Goal: Task Accomplishment & Management: Manage account settings

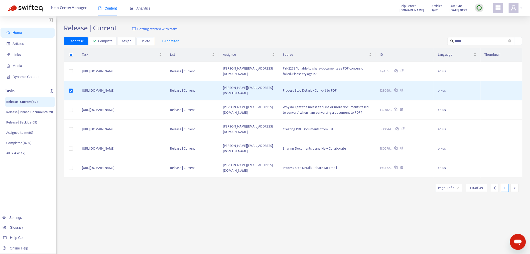
click at [146, 40] on span "Delete" at bounding box center [146, 41] width 10 height 6
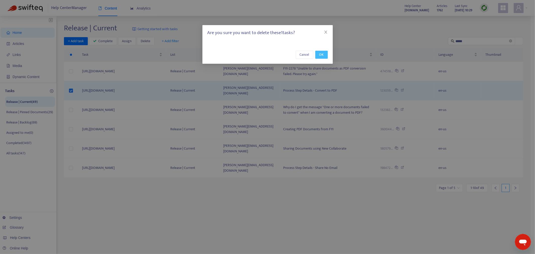
click at [322, 56] on span "OK" at bounding box center [321, 55] width 5 height 6
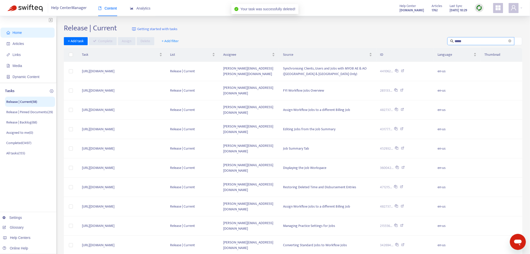
click at [482, 38] on span "*****" at bounding box center [481, 41] width 67 height 8
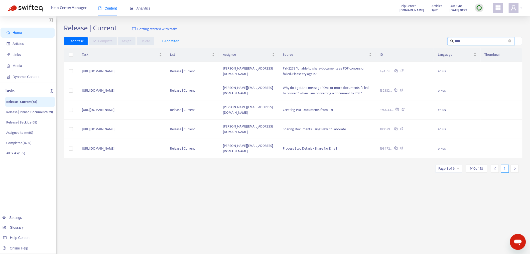
type input "*****"
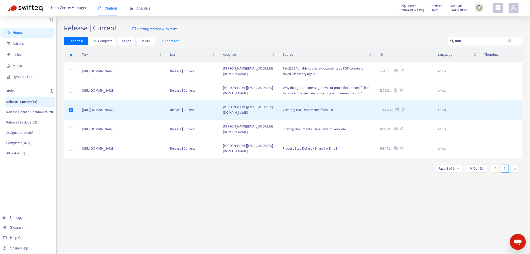
click at [144, 43] on span "Delete" at bounding box center [146, 41] width 10 height 6
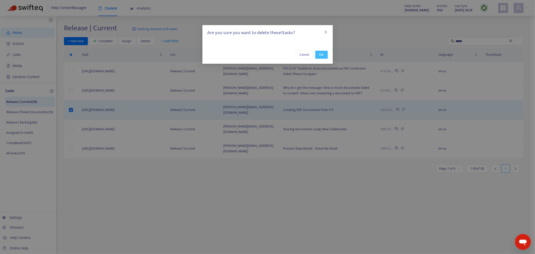
click at [322, 53] on span "OK" at bounding box center [321, 55] width 5 height 6
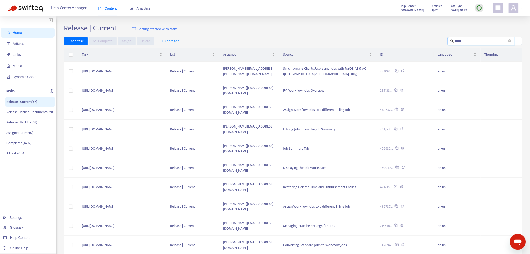
drag, startPoint x: 494, startPoint y: 41, endPoint x: 428, endPoint y: 41, distance: 65.7
click at [428, 41] on div "+ Add task Complete Assign Delete + Add filter *****" at bounding box center [293, 41] width 459 height 8
click at [268, 22] on div "Home Articles Links Media Dynamic Content Tasks Release | Current ( 57 ) Releas…" at bounding box center [265, 166] width 530 height 301
click at [462, 41] on input "text" at bounding box center [481, 41] width 53 height 6
click at [23, 40] on span "Articles" at bounding box center [29, 44] width 44 height 10
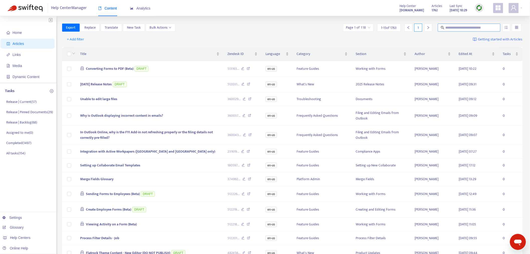
click at [452, 26] on input "text" at bounding box center [470, 28] width 48 height 6
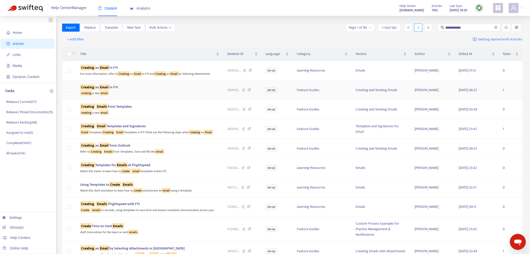
click at [157, 93] on div "creating a new email ." at bounding box center [149, 93] width 139 height 6
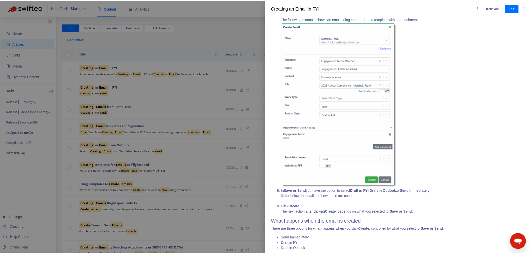
scroll to position [557, 0]
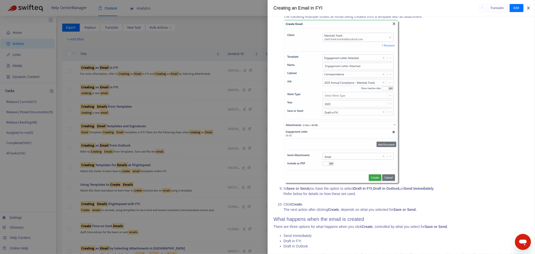
click at [527, 6] on icon "close" at bounding box center [528, 8] width 4 height 4
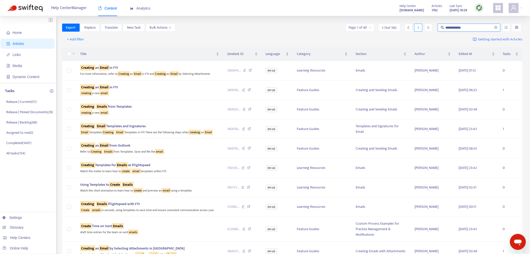
drag, startPoint x: 465, startPoint y: 28, endPoint x: 423, endPoint y: 33, distance: 43.0
click at [423, 33] on div "**********" at bounding box center [292, 29] width 461 height 10
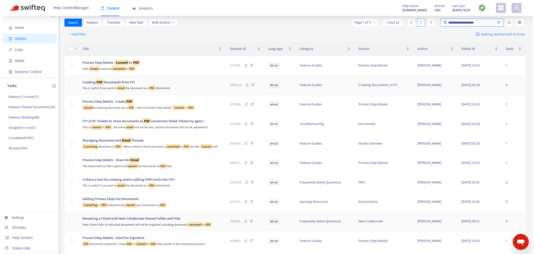
scroll to position [0, 0]
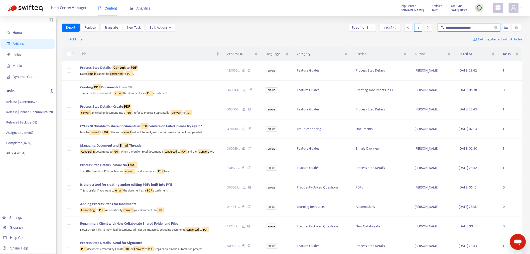
drag, startPoint x: 484, startPoint y: 28, endPoint x: 431, endPoint y: 28, distance: 53.4
click at [431, 28] on div "**********" at bounding box center [435, 28] width 174 height 8
type input "**********"
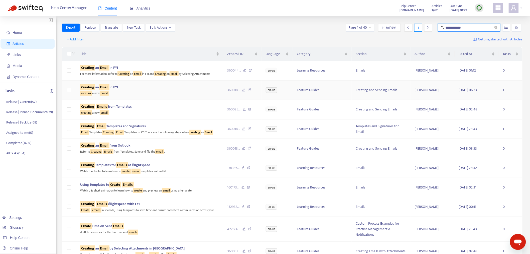
click at [182, 90] on div "creating a new email ." at bounding box center [149, 93] width 139 height 6
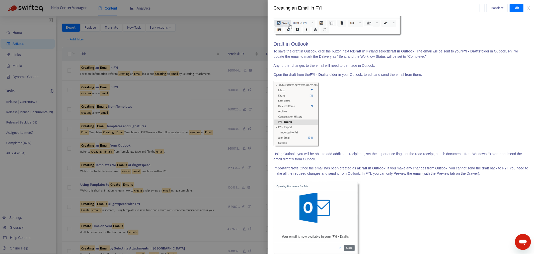
scroll to position [1439, 0]
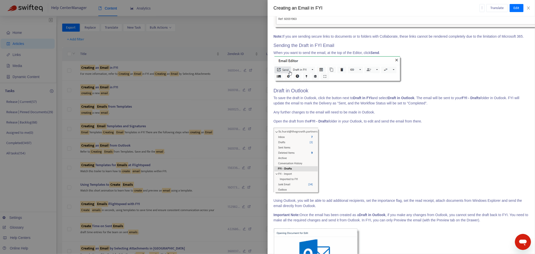
click at [197, 31] on div at bounding box center [267, 127] width 535 height 254
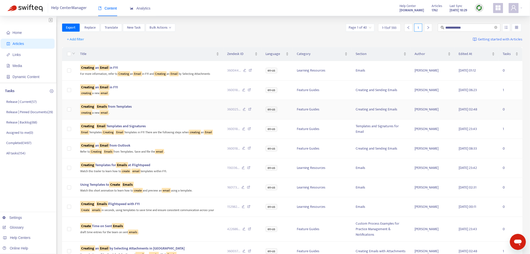
click at [192, 111] on div "creating a new email ." at bounding box center [149, 112] width 139 height 6
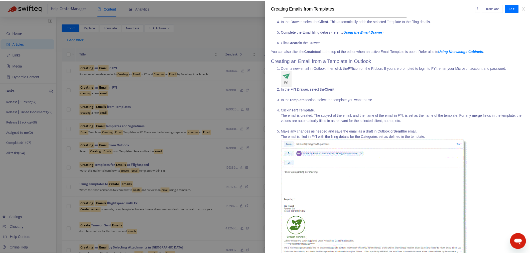
scroll to position [605, 0]
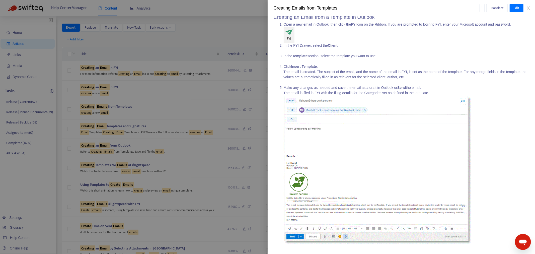
click at [187, 118] on div at bounding box center [267, 127] width 535 height 254
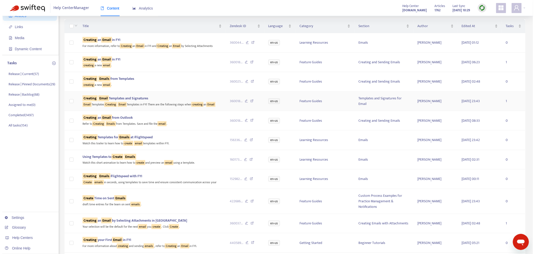
scroll to position [56, 0]
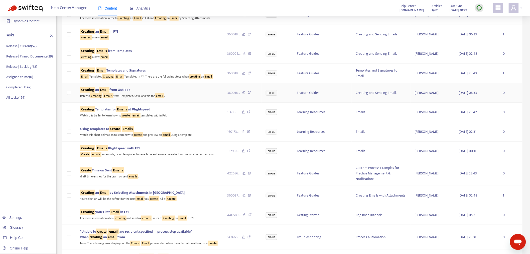
click at [179, 98] on div "Refer to Creating Emails from Templates. Save and file the email ." at bounding box center [149, 96] width 139 height 6
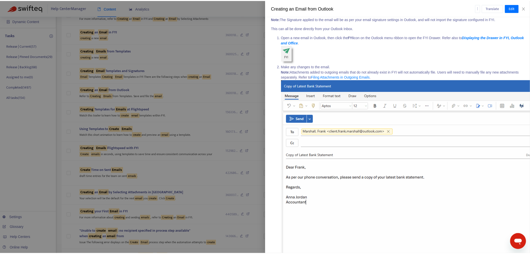
scroll to position [69, 0]
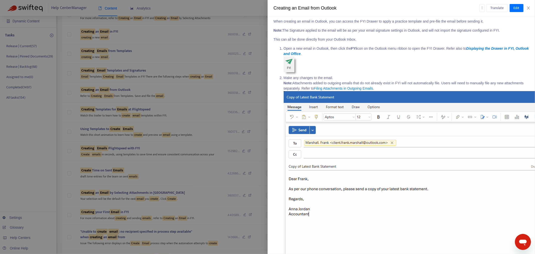
click at [202, 119] on div at bounding box center [267, 127] width 535 height 254
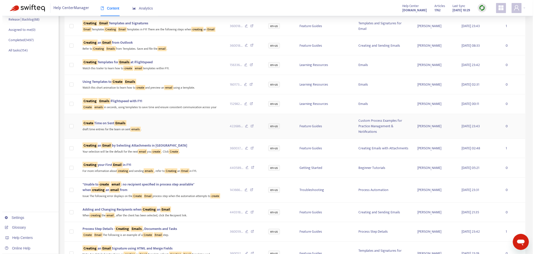
scroll to position [111, 0]
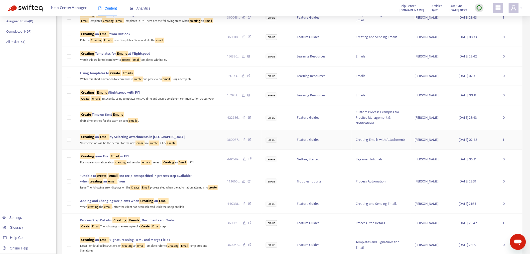
click at [186, 142] on div "Your selection will be the default for the next email you create . Click Create…" at bounding box center [149, 143] width 139 height 6
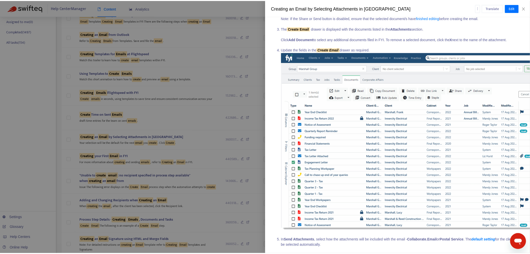
scroll to position [0, 0]
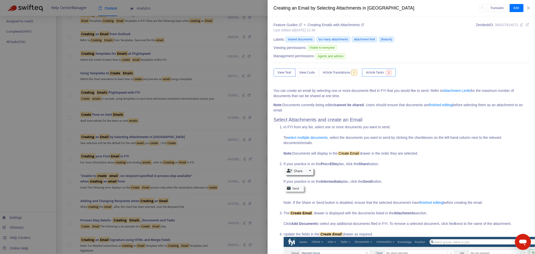
click at [384, 74] on span "Article Tasks" at bounding box center [375, 73] width 18 height 6
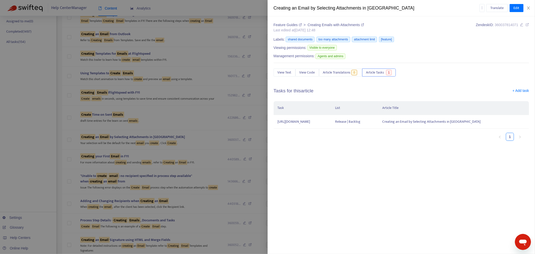
click at [525, 87] on div "Feature Guides > Creating Emails with Attachments Last edited at [DATE] 12:48 Z…" at bounding box center [401, 83] width 255 height 122
click at [524, 92] on link "+ Add task" at bounding box center [520, 92] width 17 height 8
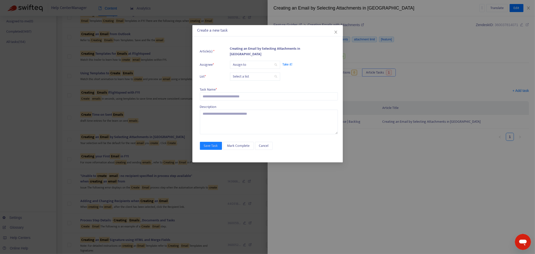
click at [255, 64] on input "search" at bounding box center [255, 65] width 44 height 8
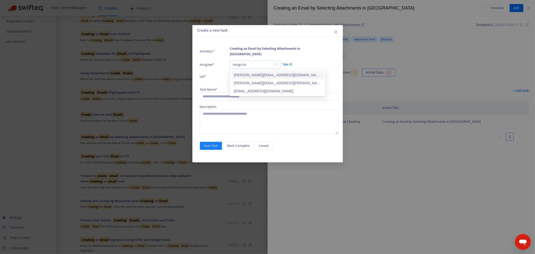
click at [256, 73] on div "[PERSON_NAME][EMAIL_ADDRESS][DOMAIN_NAME]" at bounding box center [277, 75] width 87 height 6
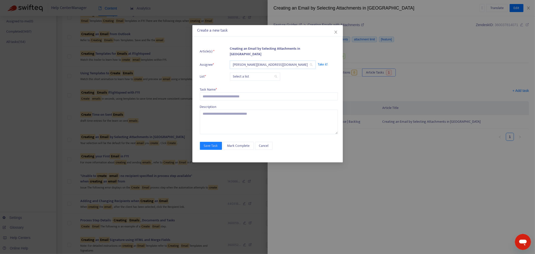
click at [254, 76] on input "search" at bounding box center [255, 77] width 44 height 8
click at [254, 86] on div "Release | Current" at bounding box center [277, 87] width 87 height 6
click at [244, 92] on input "text" at bounding box center [269, 96] width 138 height 8
paste input "**********"
type input "**********"
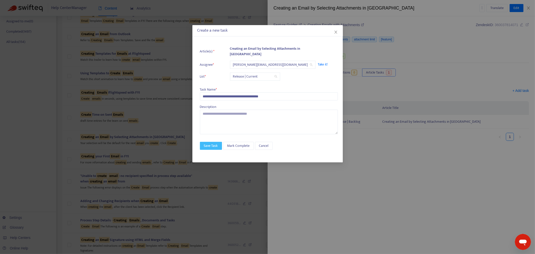
click at [212, 143] on span "Save Task" at bounding box center [211, 146] width 14 height 6
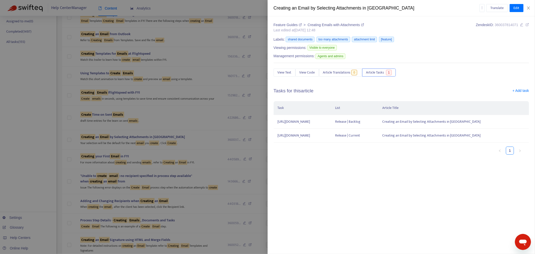
click at [201, 139] on div at bounding box center [267, 127] width 535 height 254
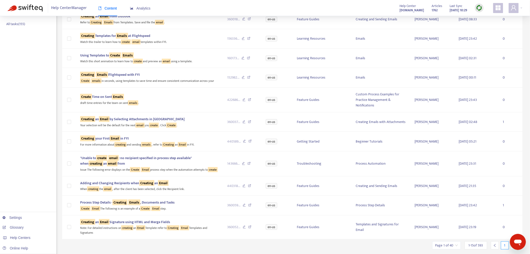
scroll to position [139, 0]
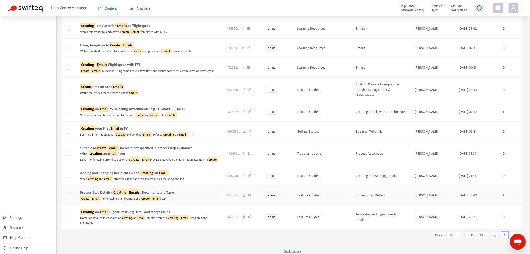
click at [191, 201] on div "Create Email The following is an example of a Create Email step." at bounding box center [149, 198] width 139 height 6
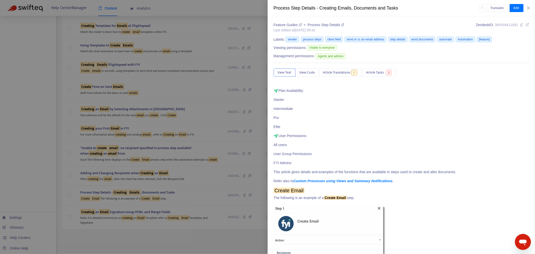
click at [384, 73] on span "Article Tasks" at bounding box center [375, 73] width 18 height 6
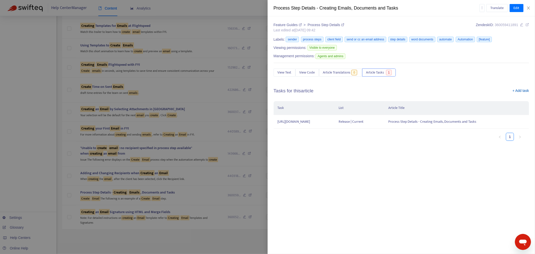
click at [522, 91] on link "+ Add task" at bounding box center [520, 92] width 17 height 8
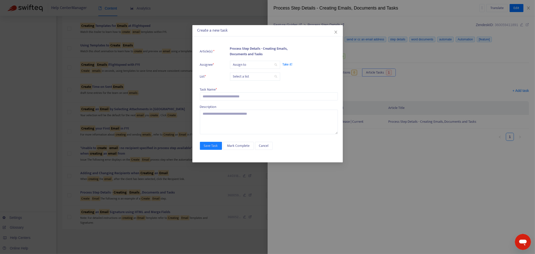
click at [252, 61] on div "Assign to" at bounding box center [255, 65] width 50 height 8
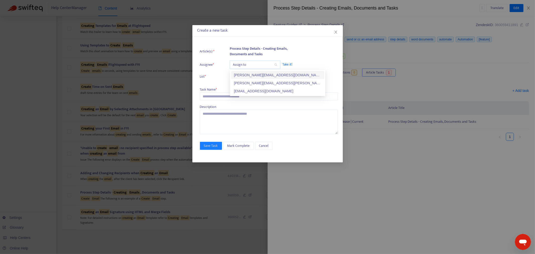
click at [251, 73] on div "[PERSON_NAME][EMAIL_ADDRESS][DOMAIN_NAME]" at bounding box center [277, 75] width 87 height 6
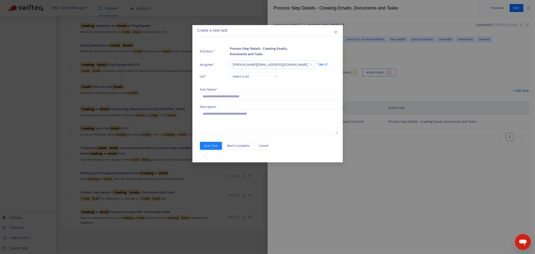
click at [251, 74] on input "search" at bounding box center [255, 77] width 44 height 8
click at [249, 90] on div "Release | Current" at bounding box center [277, 87] width 93 height 8
click at [229, 99] on input "text" at bounding box center [269, 96] width 138 height 8
paste input "**********"
type input "**********"
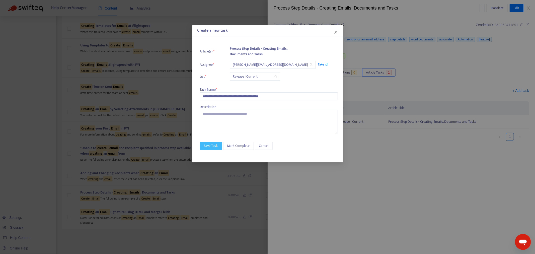
click at [208, 144] on span "Save Task" at bounding box center [211, 146] width 14 height 6
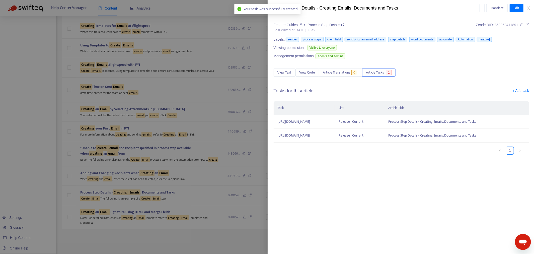
click at [157, 241] on div at bounding box center [267, 127] width 535 height 254
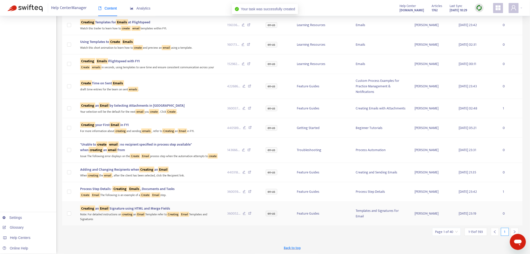
scroll to position [147, 0]
click at [513, 229] on div at bounding box center [515, 232] width 8 height 8
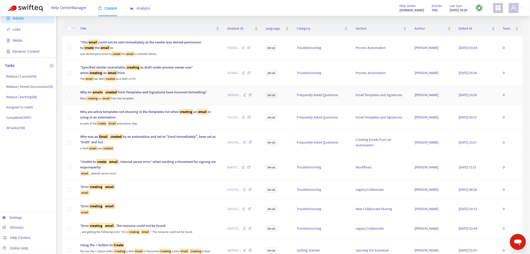
scroll to position [56, 0]
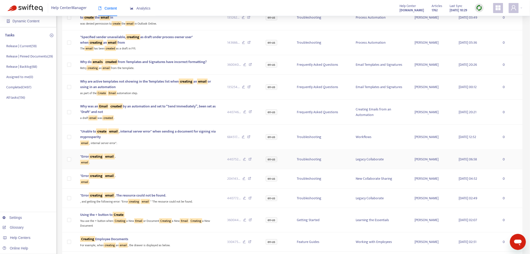
click at [136, 158] on div ""Error creating email ." at bounding box center [149, 157] width 139 height 6
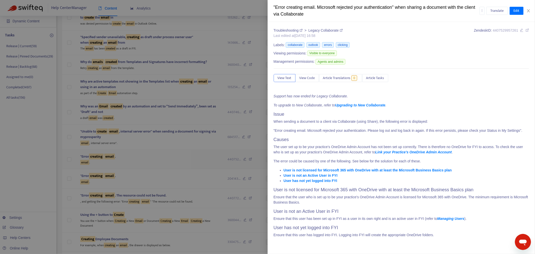
click at [136, 158] on div at bounding box center [267, 127] width 535 height 254
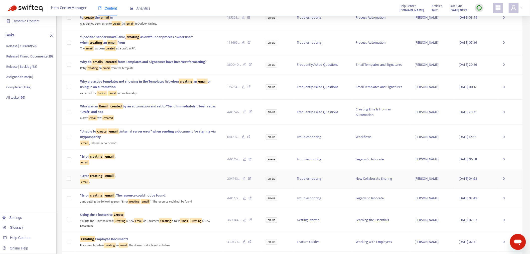
click at [162, 183] on div "email ." at bounding box center [149, 182] width 139 height 6
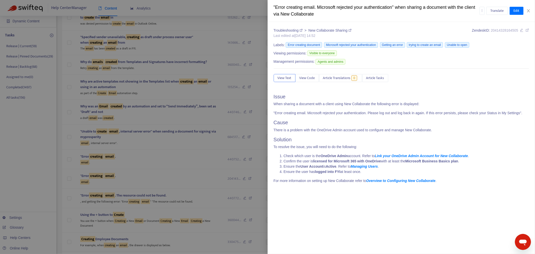
click at [167, 174] on div at bounding box center [267, 127] width 535 height 254
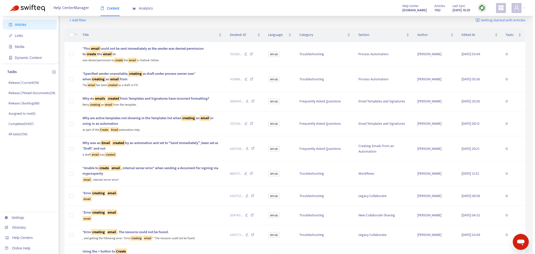
scroll to position [0, 0]
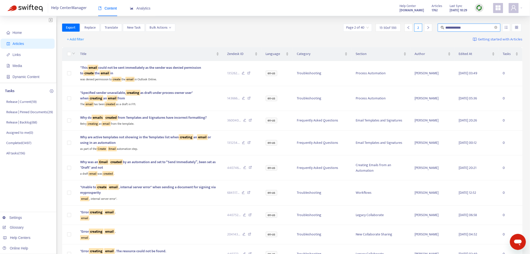
drag, startPoint x: 477, startPoint y: 26, endPoint x: 439, endPoint y: 24, distance: 37.9
click at [441, 24] on span "**********" at bounding box center [469, 28] width 63 height 8
type input "**********"
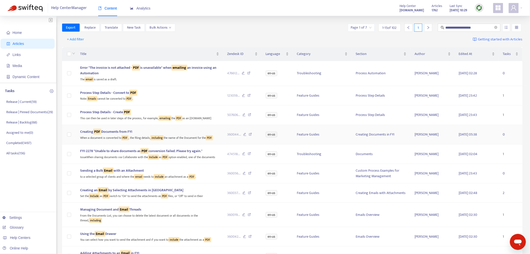
click at [150, 131] on div "Creating PDF Documents from FYI" at bounding box center [149, 132] width 139 height 6
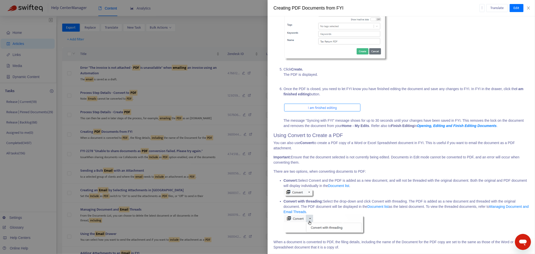
scroll to position [442, 0]
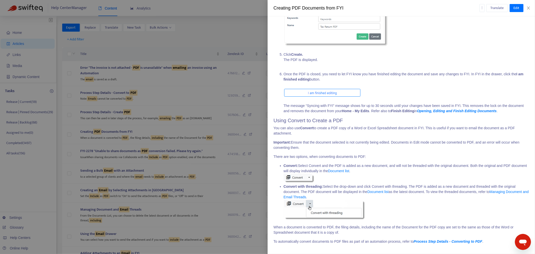
click at [208, 44] on div at bounding box center [267, 127] width 535 height 254
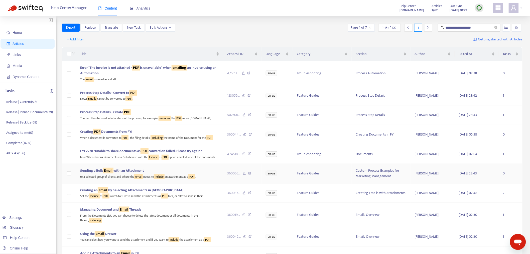
click at [177, 179] on div "to a selected group of clients and where the email needs to include an attachme…" at bounding box center [149, 176] width 139 height 6
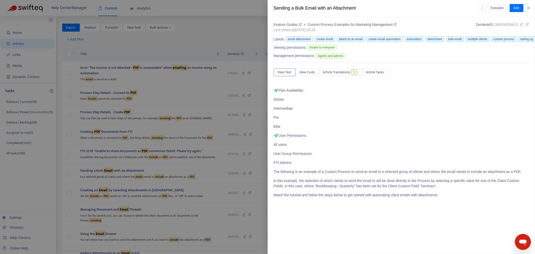
scroll to position [0, 0]
click at [528, 7] on icon "close" at bounding box center [528, 8] width 4 height 4
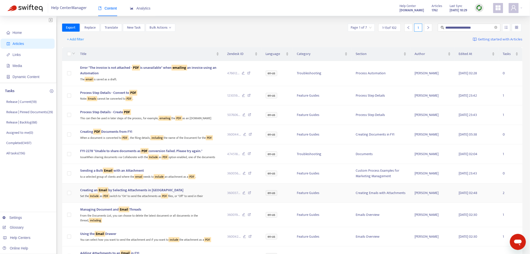
click at [188, 199] on div "Set the Include as PDF switch to "On" to send the attachments as PDF files, or …" at bounding box center [149, 196] width 139 height 6
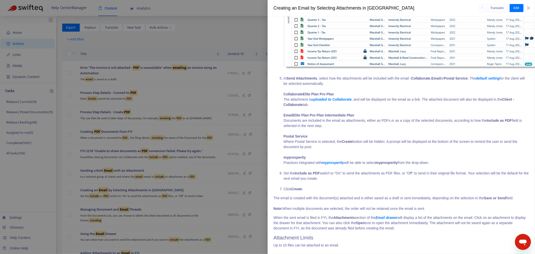
scroll to position [354, 0]
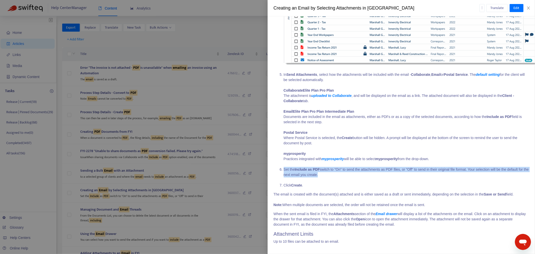
drag, startPoint x: 335, startPoint y: 169, endPoint x: 282, endPoint y: 163, distance: 53.5
click at [284, 167] on li "Set the Include as PDF switch to "On" to send the attachments as PDF files, or …" at bounding box center [406, 175] width 245 height 16
copy li "Set the Include as PDF switch to "On" to send the attachments as PDF files, or …"
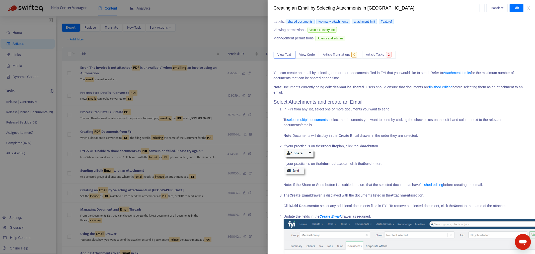
scroll to position [28, 0]
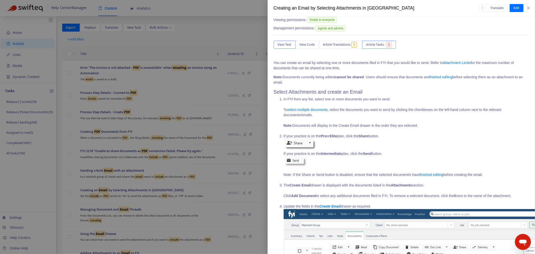
click at [372, 42] on button "Article Tasks 2" at bounding box center [379, 45] width 34 height 8
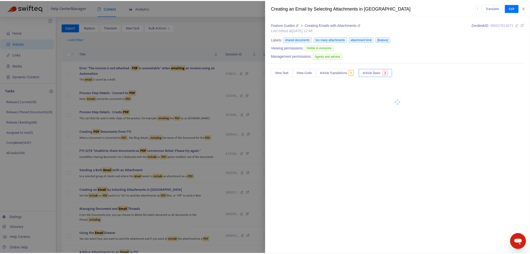
scroll to position [0, 0]
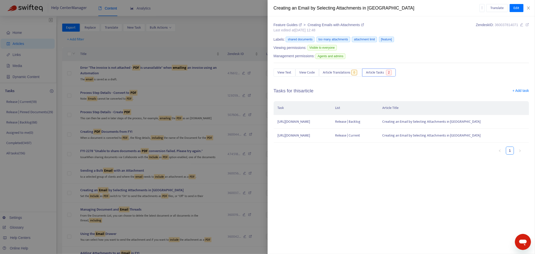
click at [207, 34] on div at bounding box center [267, 127] width 535 height 254
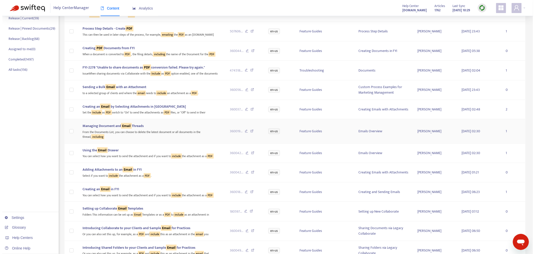
scroll to position [111, 0]
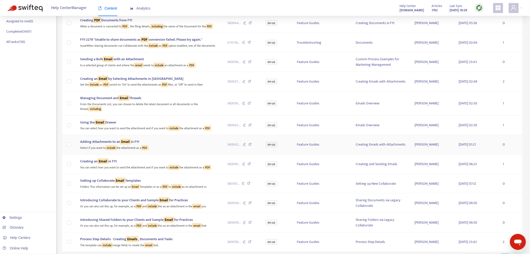
click at [199, 144] on div "Adding Attachments to an Email in FYI" at bounding box center [149, 142] width 139 height 6
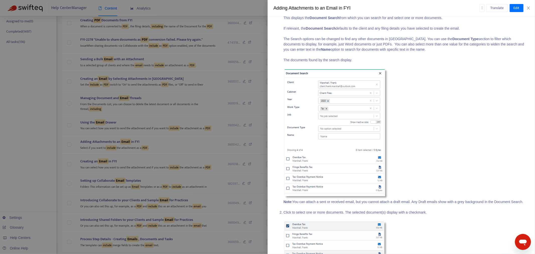
scroll to position [0, 0]
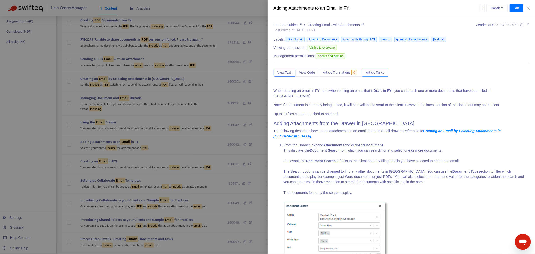
click at [382, 71] on span "Article Tasks" at bounding box center [375, 73] width 18 height 6
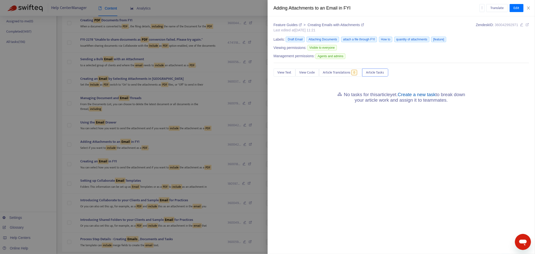
click at [415, 96] on link "Create a new task" at bounding box center [417, 94] width 38 height 5
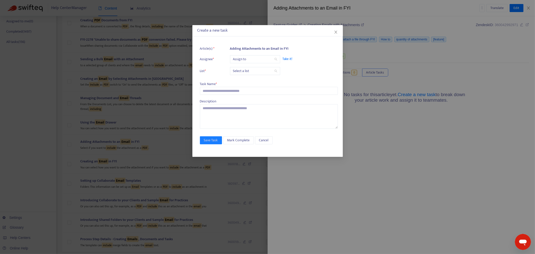
click at [248, 58] on input "search" at bounding box center [255, 59] width 44 height 8
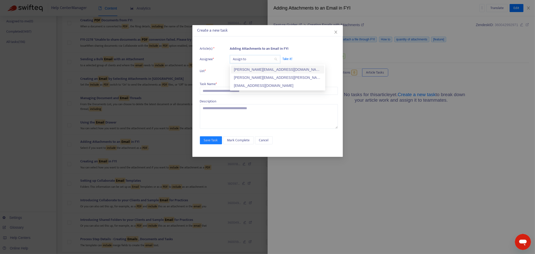
click at [246, 70] on div "[PERSON_NAME][EMAIL_ADDRESS][DOMAIN_NAME]" at bounding box center [277, 70] width 87 height 6
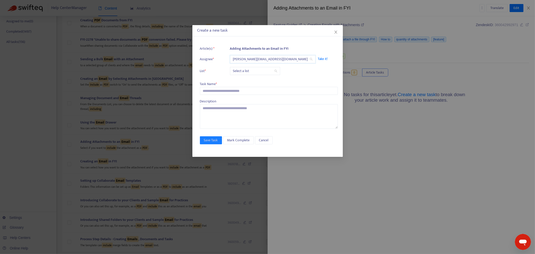
click at [246, 70] on input "search" at bounding box center [255, 71] width 44 height 8
click at [246, 81] on div "Release | Current" at bounding box center [277, 81] width 87 height 6
click at [237, 91] on input "text" at bounding box center [269, 91] width 138 height 8
paste input "**********"
type input "**********"
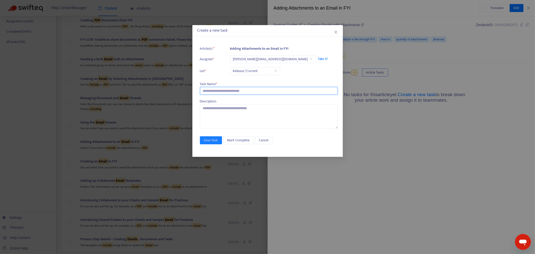
click at [230, 91] on input "text" at bounding box center [269, 91] width 138 height 8
paste input "**********"
type input "**********"
click at [212, 139] on span "Save Task" at bounding box center [211, 140] width 14 height 6
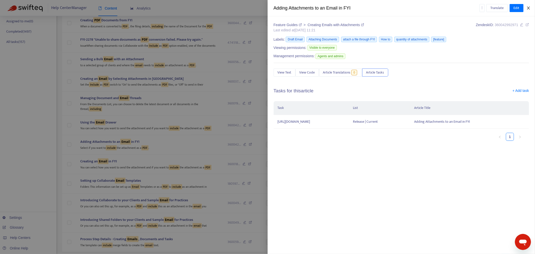
click at [527, 8] on icon "close" at bounding box center [528, 8] width 4 height 4
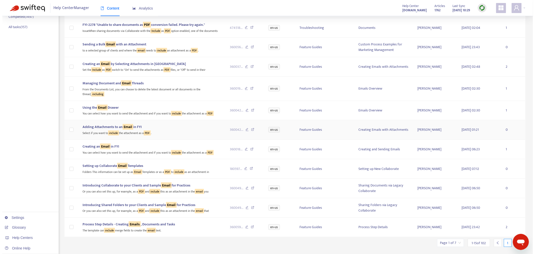
scroll to position [139, 0]
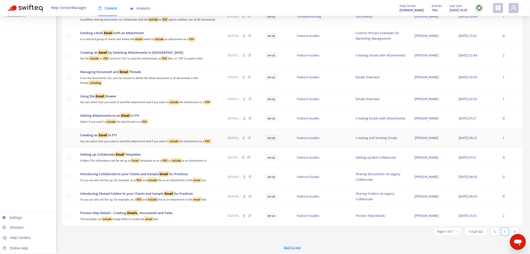
click at [186, 132] on td "Creating an Email in FYI You can select how you want to send the attachment and…" at bounding box center [149, 138] width 147 height 20
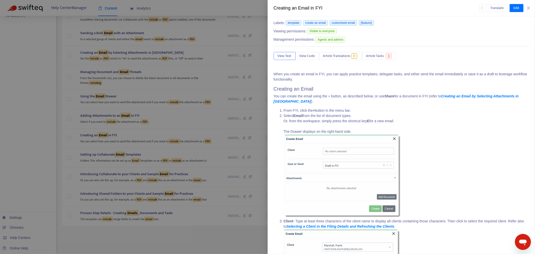
scroll to position [0, 0]
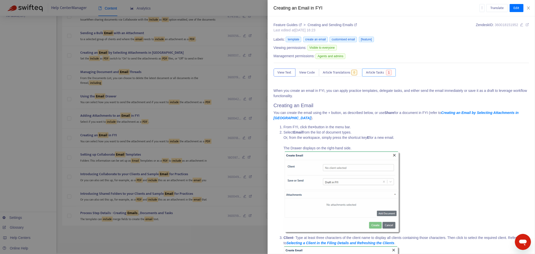
click at [373, 73] on span "Article Tasks" at bounding box center [375, 73] width 18 height 6
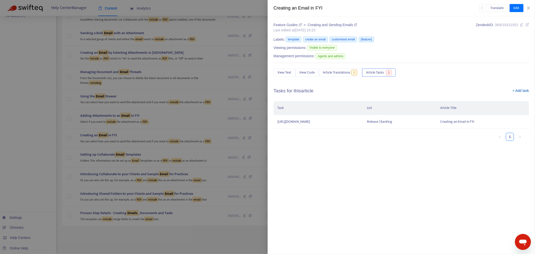
click at [516, 90] on link "+ Add task" at bounding box center [520, 92] width 17 height 8
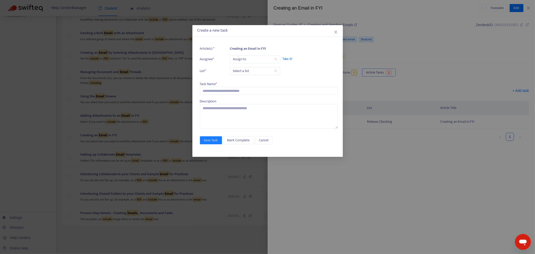
click at [239, 58] on input "search" at bounding box center [255, 59] width 44 height 8
click at [243, 72] on div "[PERSON_NAME][EMAIL_ADDRESS][DOMAIN_NAME]" at bounding box center [277, 71] width 87 height 6
click at [243, 74] on input "search" at bounding box center [255, 71] width 44 height 8
click at [244, 83] on div "Release | Current" at bounding box center [277, 83] width 87 height 6
click at [230, 92] on input "text" at bounding box center [269, 91] width 138 height 8
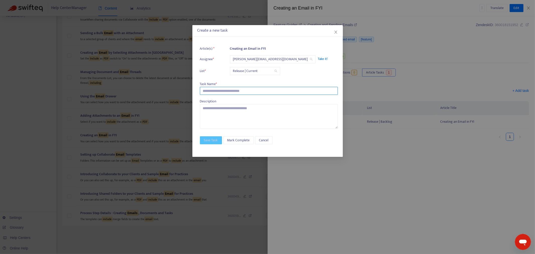
paste input "**********"
type input "**********"
click at [217, 140] on span "Save Task" at bounding box center [211, 140] width 14 height 6
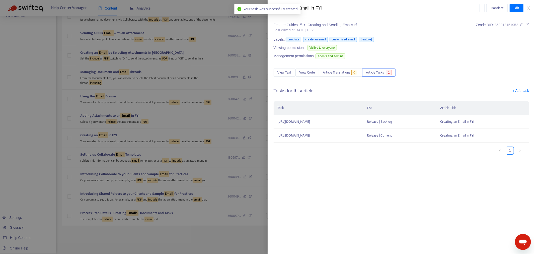
click at [401, 154] on ul "1" at bounding box center [399, 150] width 250 height 8
click at [527, 6] on icon "close" at bounding box center [528, 8] width 4 height 4
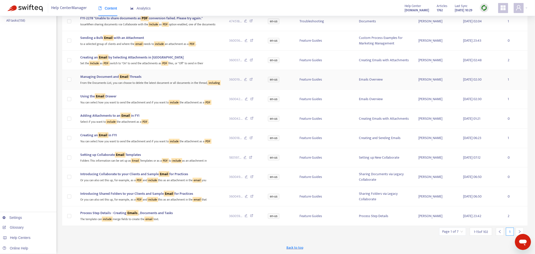
scroll to position [137, 0]
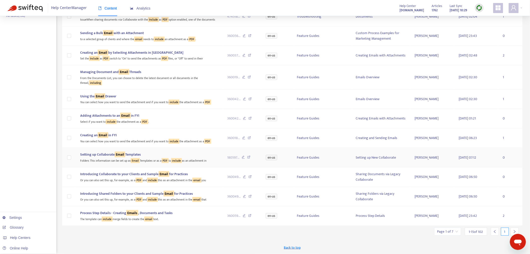
drag, startPoint x: 207, startPoint y: 163, endPoint x: 212, endPoint y: 165, distance: 5.6
click at [207, 163] on div "Folders This information can be set up as Email Templates or as a PDF to includ…" at bounding box center [149, 160] width 139 height 6
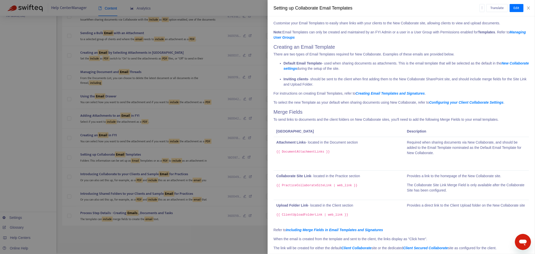
scroll to position [139, 0]
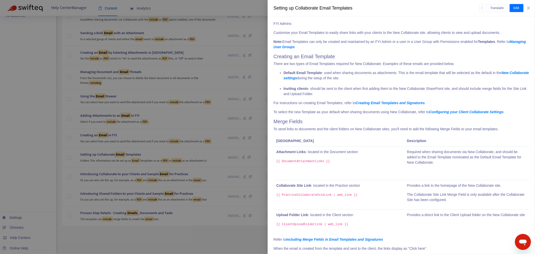
click at [432, 85] on li "Default Email Template - used when sharing documents as attachments. This is th…" at bounding box center [406, 78] width 245 height 16
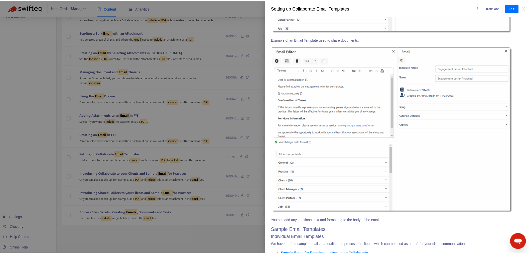
scroll to position [690, 0]
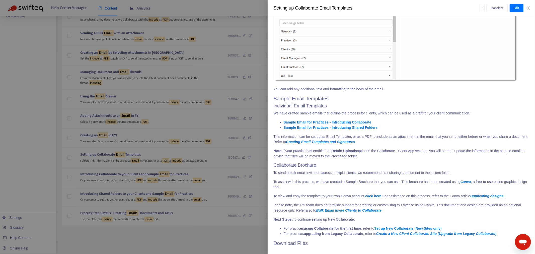
click at [169, 235] on div at bounding box center [267, 127] width 535 height 254
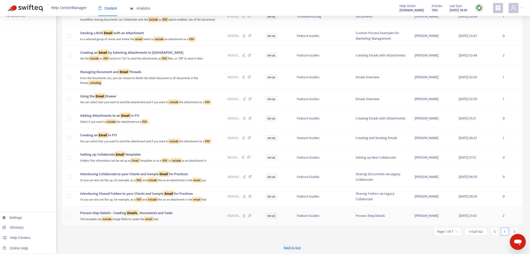
click at [188, 216] on div "Process Step Details - Creating Emails , Documents and Tasks" at bounding box center [149, 213] width 139 height 6
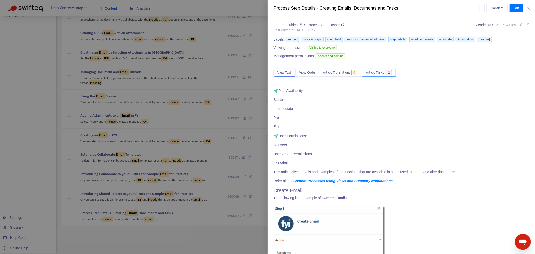
click at [378, 73] on span "Article Tasks" at bounding box center [375, 73] width 18 height 6
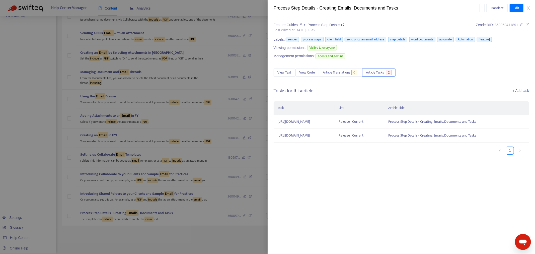
click at [177, 239] on div at bounding box center [267, 127] width 535 height 254
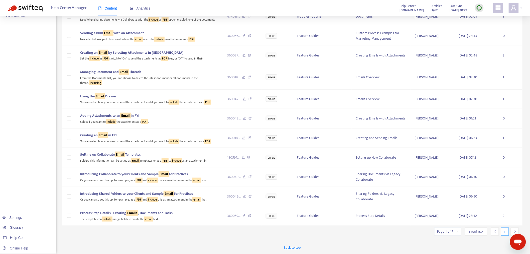
scroll to position [142, 0]
click at [514, 229] on div at bounding box center [515, 231] width 8 height 8
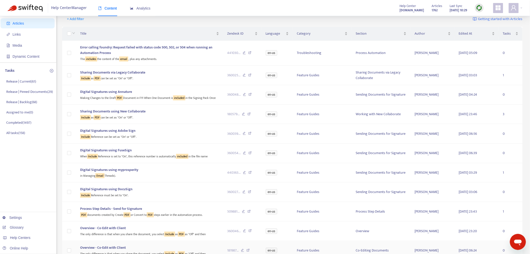
scroll to position [0, 0]
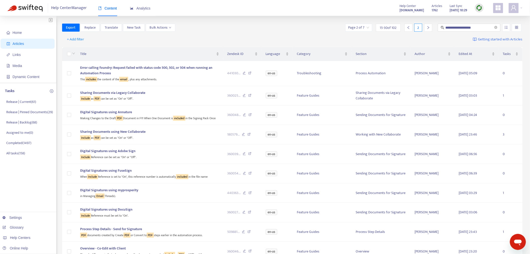
click at [390, 27] on span "15 - 30 of 102" at bounding box center [388, 27] width 17 height 5
click at [360, 26] on input "search" at bounding box center [359, 28] width 21 height 8
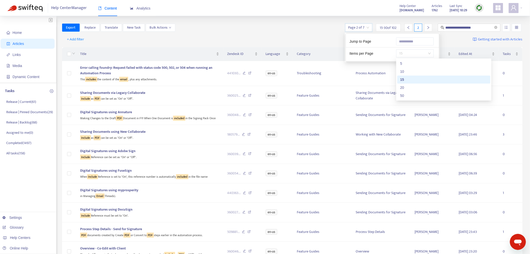
click at [414, 56] on span "15" at bounding box center [416, 54] width 32 height 8
click at [406, 99] on div "50" at bounding box center [444, 96] width 93 height 8
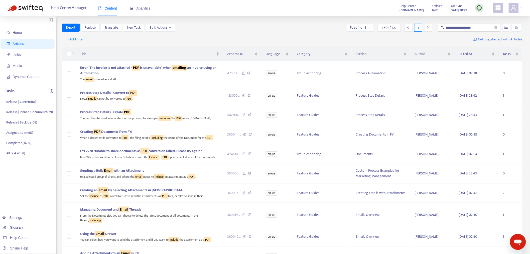
click at [282, 25] on div "**********" at bounding box center [292, 28] width 461 height 8
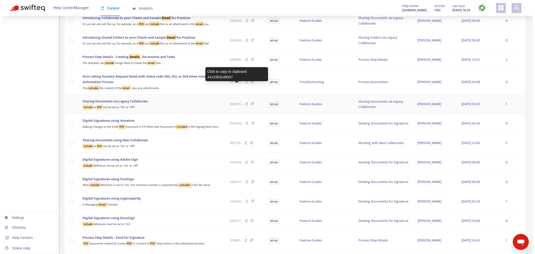
scroll to position [306, 0]
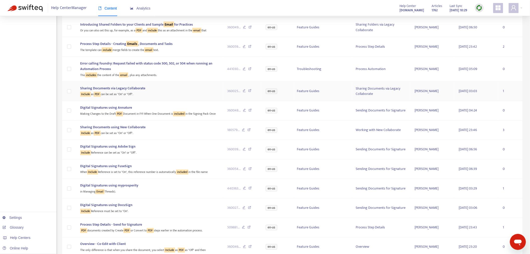
click at [194, 91] on div "Sharing Documents via Legacy Collaborate" at bounding box center [149, 88] width 139 height 6
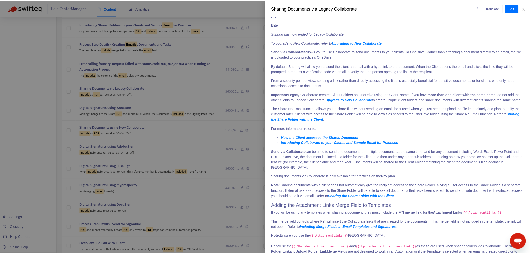
scroll to position [0, 0]
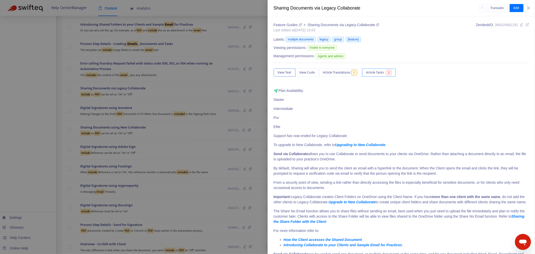
click at [379, 69] on button "Article Tasks 1" at bounding box center [379, 72] width 34 height 8
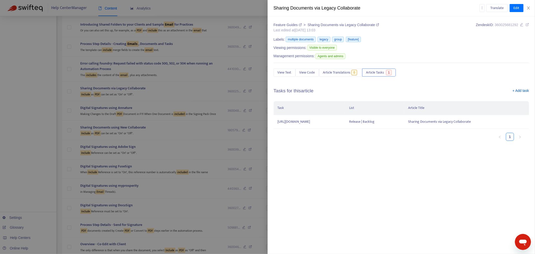
click at [519, 90] on link "+ Add task" at bounding box center [520, 92] width 17 height 8
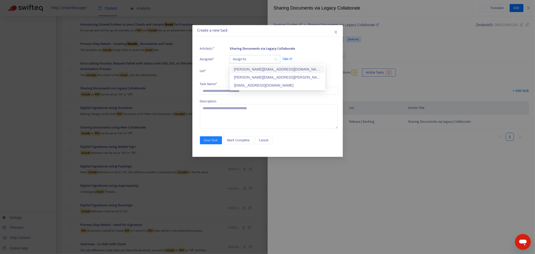
click at [246, 60] on input "search" at bounding box center [255, 59] width 44 height 8
drag, startPoint x: 246, startPoint y: 71, endPoint x: 242, endPoint y: 68, distance: 5.2
click at [242, 68] on div "[PERSON_NAME][EMAIL_ADDRESS][DOMAIN_NAME]" at bounding box center [277, 69] width 87 height 6
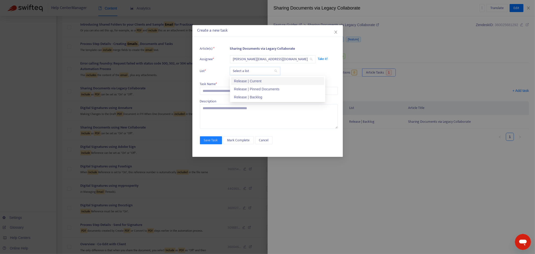
click at [242, 68] on input "search" at bounding box center [255, 71] width 44 height 8
click at [245, 84] on div "Release | Current" at bounding box center [277, 81] width 93 height 8
click at [231, 91] on input "text" at bounding box center [269, 91] width 138 height 8
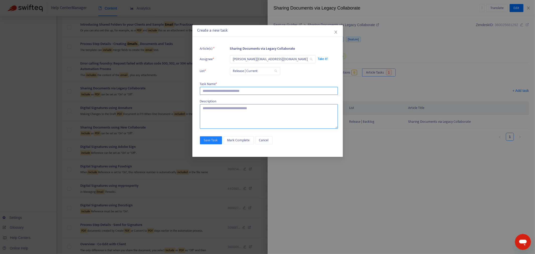
paste input "**********"
type input "**********"
click at [216, 138] on span "Save Task" at bounding box center [211, 140] width 14 height 6
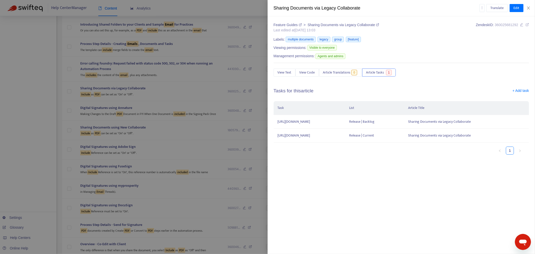
click at [183, 144] on div at bounding box center [267, 127] width 535 height 254
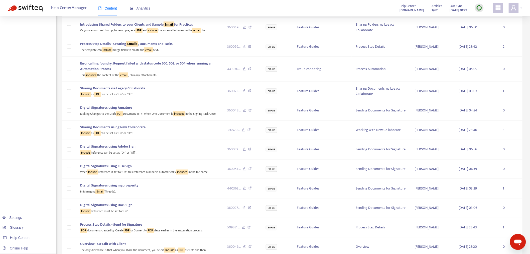
click at [183, 136] on div "Include as PDF can be set as "On" or "Off"." at bounding box center [149, 133] width 139 height 6
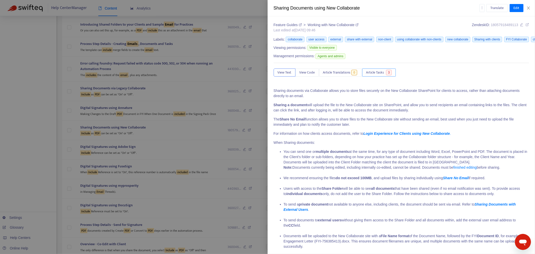
click at [379, 71] on span "Article Tasks" at bounding box center [375, 73] width 18 height 6
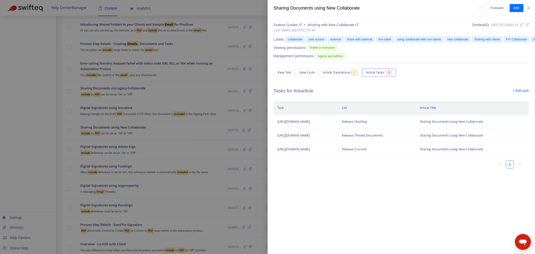
click at [41, 126] on div at bounding box center [267, 127] width 535 height 254
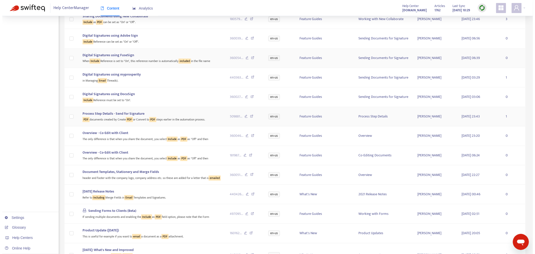
scroll to position [418, 0]
click at [142, 141] on div "The only difference is that when you share the document, you select Include as …" at bounding box center [149, 138] width 139 height 6
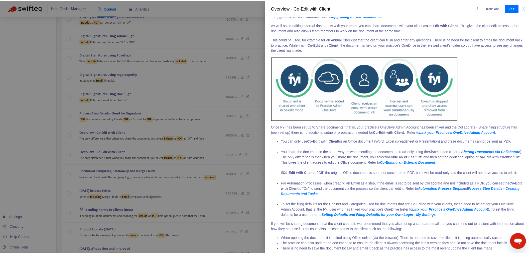
scroll to position [97, 0]
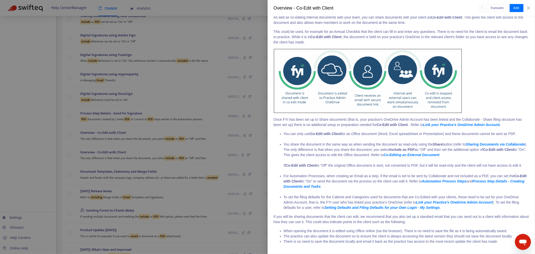
click at [179, 204] on div at bounding box center [267, 127] width 535 height 254
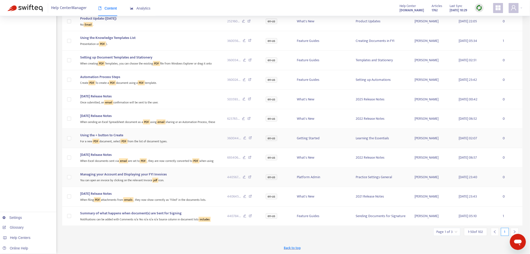
scroll to position [848, 0]
click at [513, 228] on div at bounding box center [515, 232] width 8 height 8
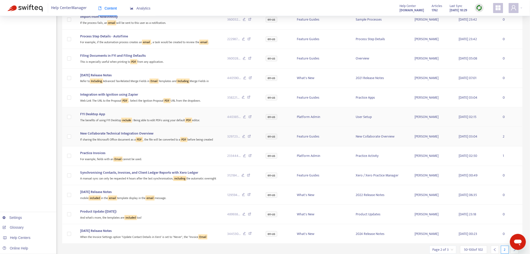
scroll to position [825, 0]
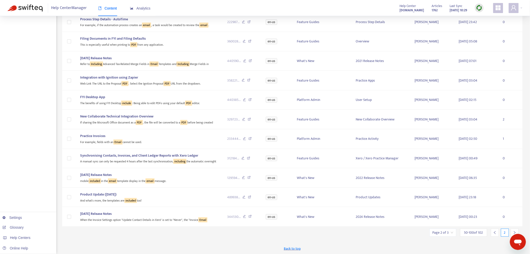
click at [517, 229] on div at bounding box center [515, 232] width 8 height 8
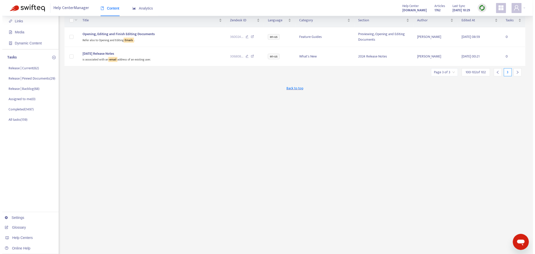
scroll to position [0, 0]
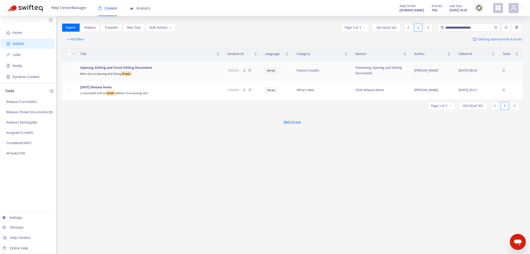
click at [166, 74] on div "Refer also to Opening and Editing Emails ." at bounding box center [149, 73] width 139 height 6
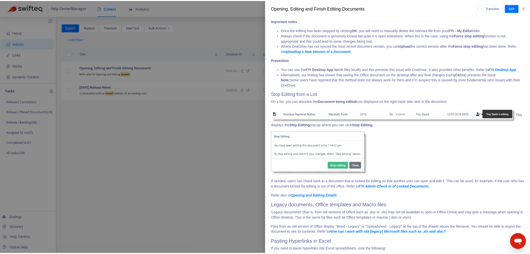
scroll to position [1342, 0]
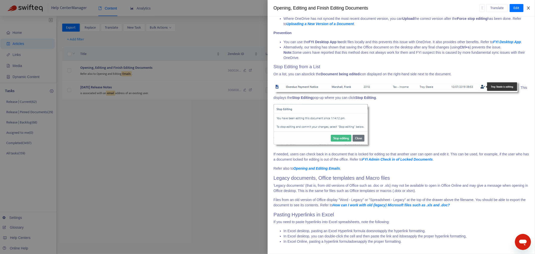
click at [530, 9] on button "Close" at bounding box center [528, 8] width 7 height 5
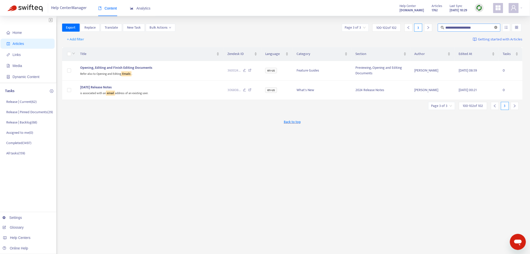
click at [497, 27] on icon "close-circle" at bounding box center [496, 27] width 3 height 3
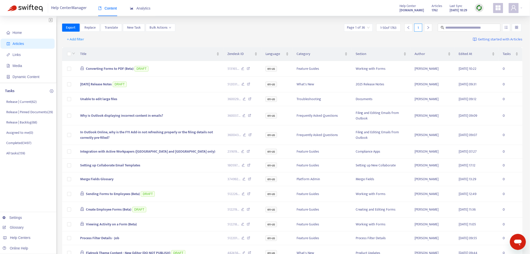
click at [279, 31] on div "Export Replace Translate New Task Bulk Actions Page 1 of 36 1 - 50 of 1763 1" at bounding box center [292, 28] width 461 height 8
click at [230, 35] on div "+ Add filter Getting started with Articles" at bounding box center [292, 40] width 461 height 12
click at [19, 101] on p "Release | Current ( 62 )" at bounding box center [21, 101] width 30 height 5
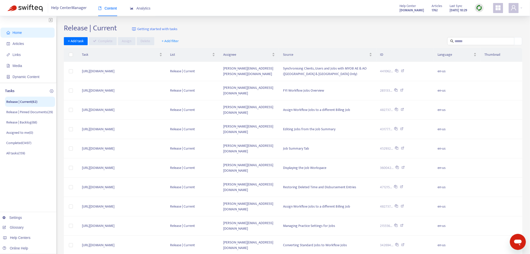
click at [295, 30] on div "Release | Current Getting started with tasks" at bounding box center [293, 29] width 459 height 11
click at [24, 43] on span "Articles" at bounding box center [29, 44] width 44 height 10
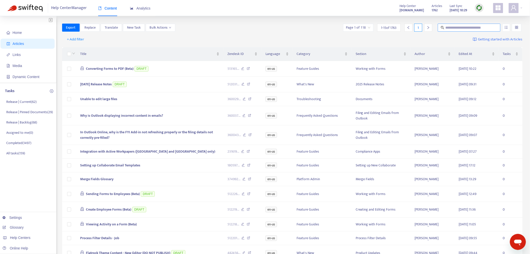
click at [480, 27] on input "text" at bounding box center [470, 28] width 48 height 6
type input "****"
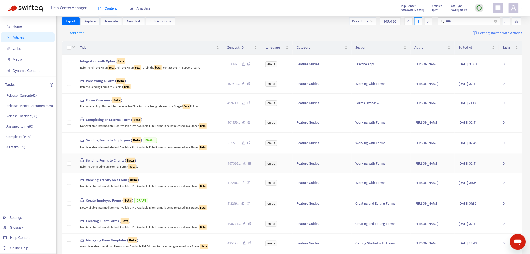
scroll to position [0, 0]
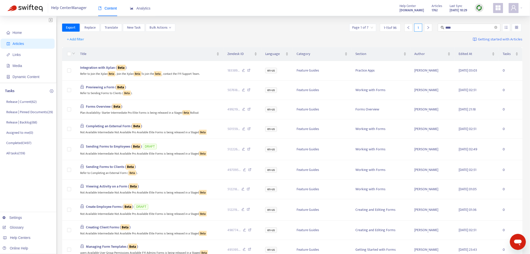
click at [362, 29] on input "search" at bounding box center [363, 28] width 21 height 8
click at [430, 54] on span "15" at bounding box center [419, 54] width 32 height 8
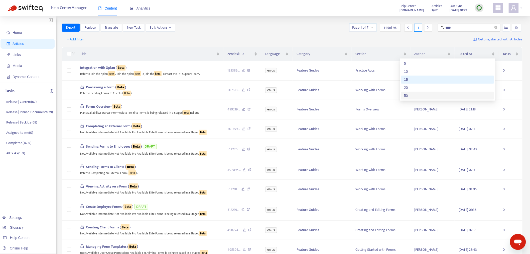
click at [422, 96] on div "50" at bounding box center [447, 96] width 87 height 6
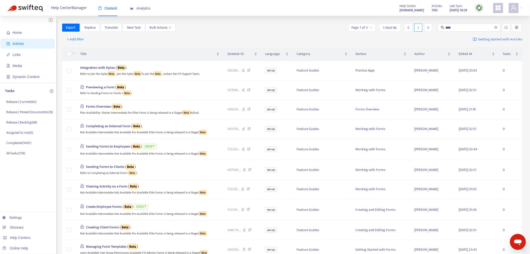
click at [287, 35] on div "+ Add filter Getting started with Articles" at bounding box center [292, 40] width 461 height 12
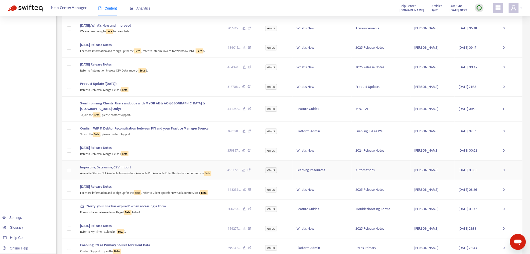
scroll to position [696, 0]
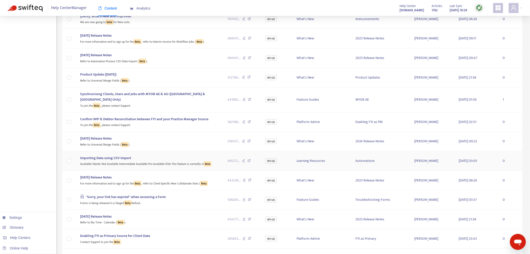
click at [184, 161] on div "Available Starter Not Available Intermediate Available Pro Available Elite This…" at bounding box center [149, 164] width 139 height 6
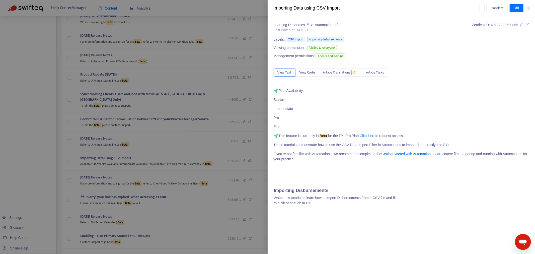
click at [191, 167] on div at bounding box center [267, 127] width 535 height 254
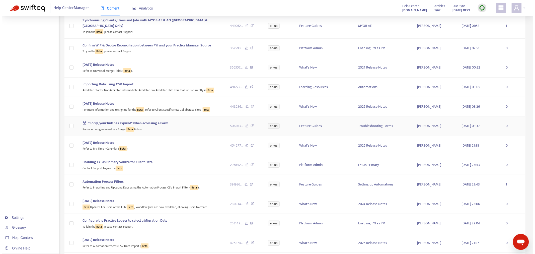
scroll to position [780, 0]
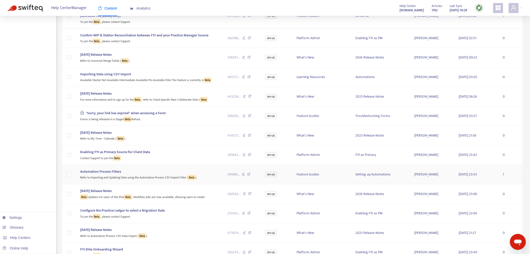
click at [182, 174] on div "Refer to Importing and Updating Data using the Automation Process CSV Import Fi…" at bounding box center [149, 177] width 139 height 6
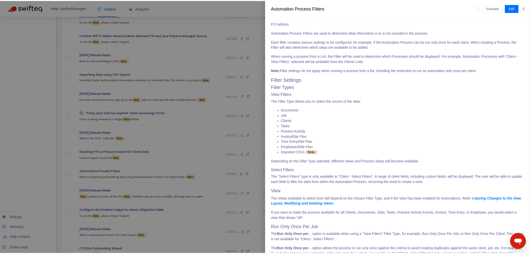
scroll to position [0, 0]
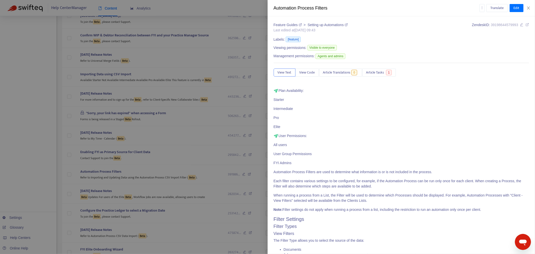
click at [525, 24] on icon at bounding box center [527, 25] width 4 height 4
click at [174, 172] on div at bounding box center [267, 127] width 535 height 254
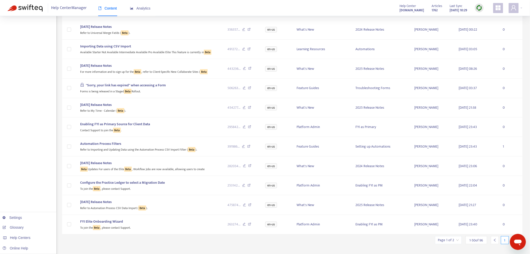
scroll to position [812, 0]
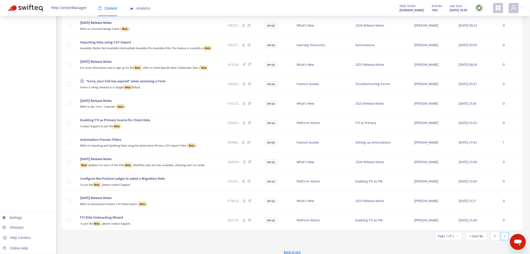
click at [517, 232] on div at bounding box center [515, 236] width 8 height 8
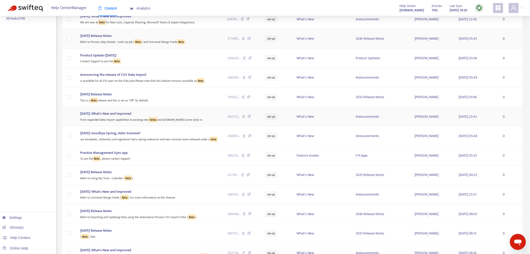
scroll to position [167, 0]
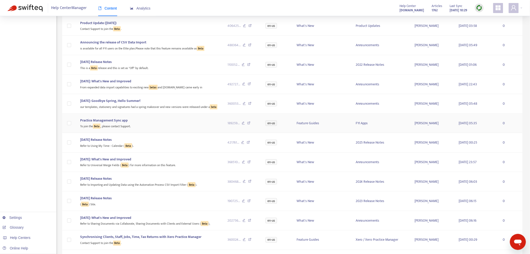
click at [170, 123] on div "To join the Beta , please contact Support." at bounding box center [149, 126] width 139 height 6
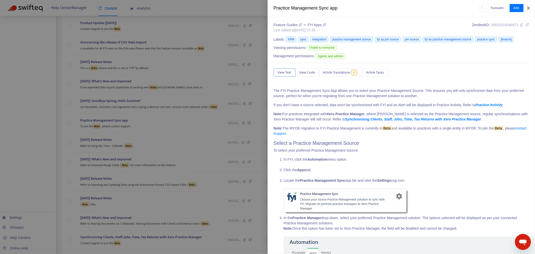
click at [527, 9] on icon "close" at bounding box center [528, 8] width 4 height 4
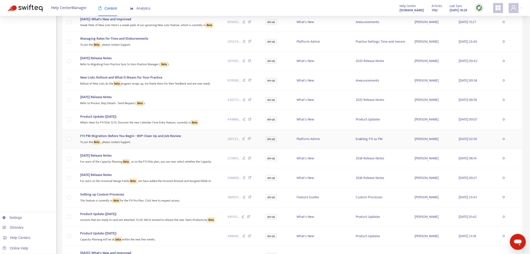
scroll to position [529, 0]
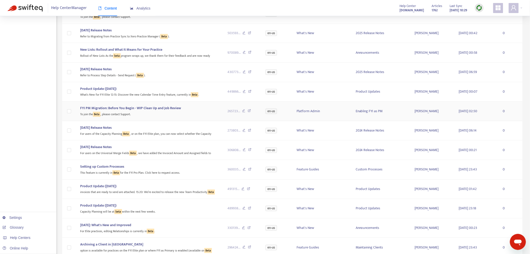
click at [179, 111] on div "To join the Beta , please contact Support." at bounding box center [149, 114] width 139 height 6
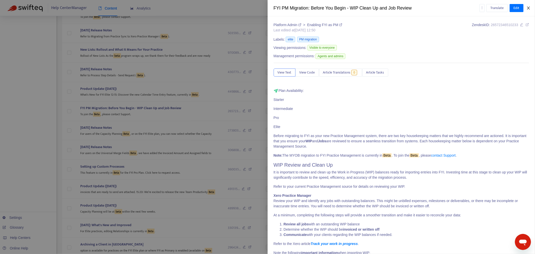
click at [529, 9] on icon "close" at bounding box center [528, 8] width 3 height 3
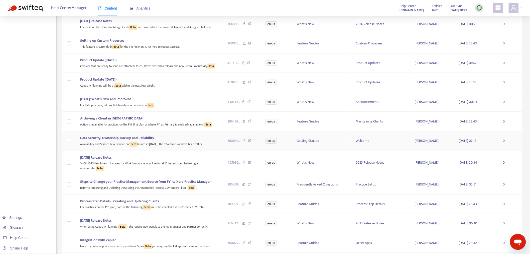
scroll to position [668, 0]
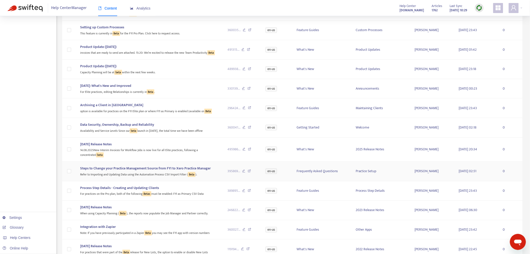
click at [180, 172] on td "Steps to Change your Practice Management Source from FYI to Xero Practice Manag…" at bounding box center [149, 171] width 147 height 20
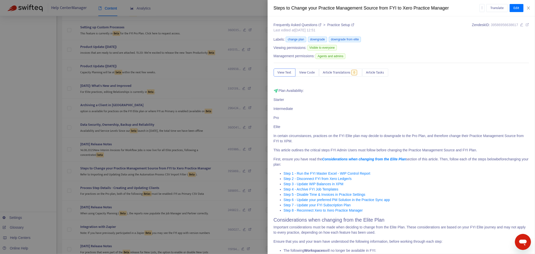
click at [525, 23] on div "Frequently Asked Questions > Practice Setup Last edited at [DATE] 12:51 Zendesk…" at bounding box center [400, 134] width 267 height 237
click at [525, 23] on icon at bounding box center [527, 25] width 4 height 4
click at [525, 8] on button "Close" at bounding box center [528, 8] width 7 height 5
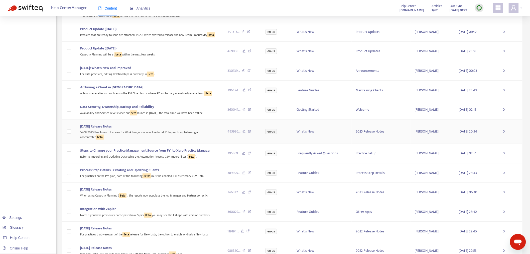
scroll to position [696, 0]
